Goal: Browse casually

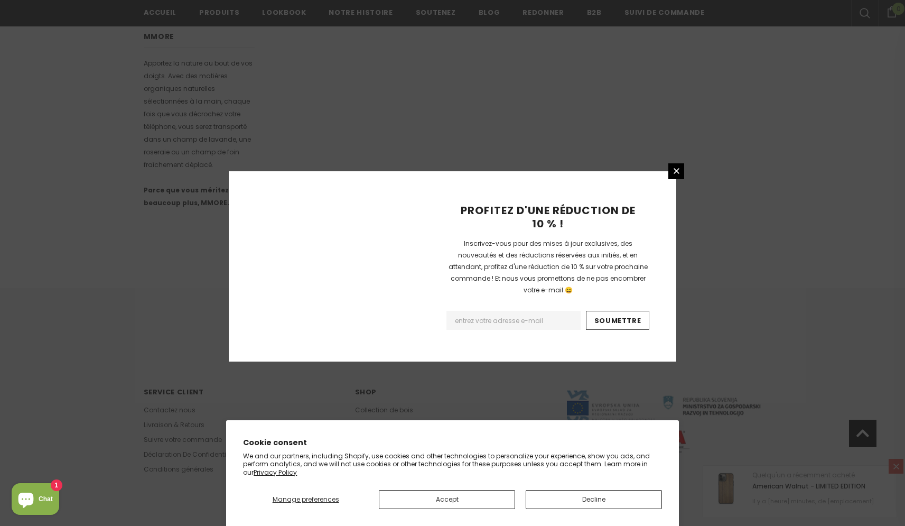
scroll to position [583, 0]
